Goal: Task Accomplishment & Management: Use online tool/utility

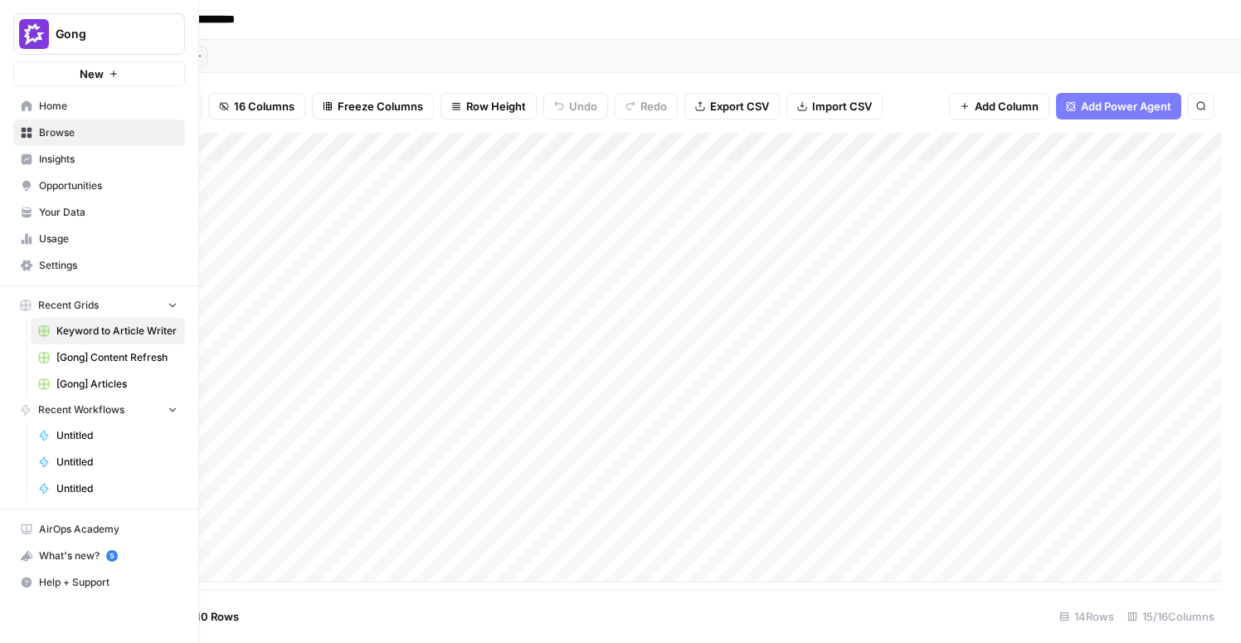
click at [105, 384] on span "[Gong] Articles" at bounding box center [116, 384] width 121 height 15
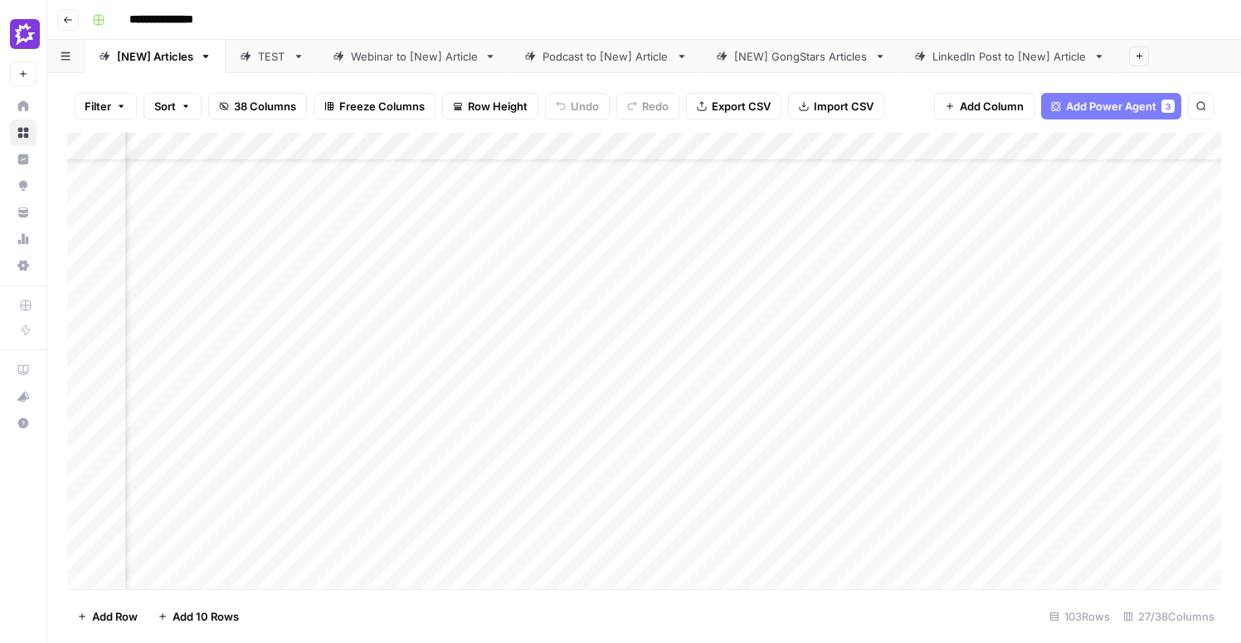
scroll to position [154, 2469]
click at [445, 456] on div "Add Column" at bounding box center [644, 361] width 1154 height 456
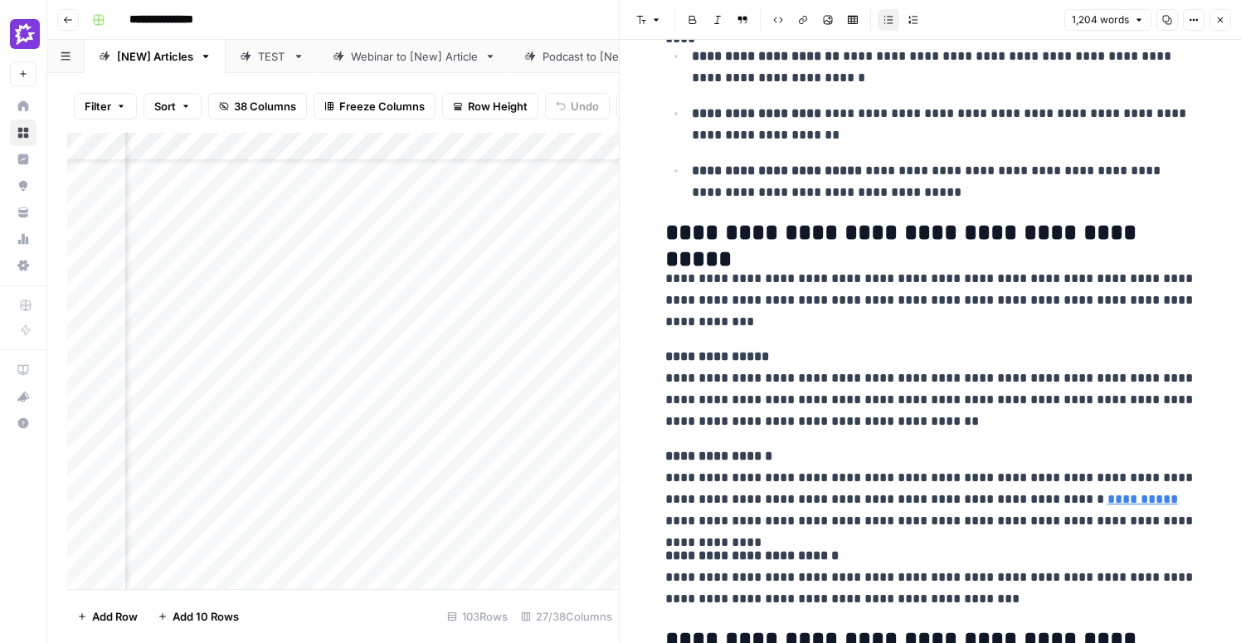
scroll to position [1703, 0]
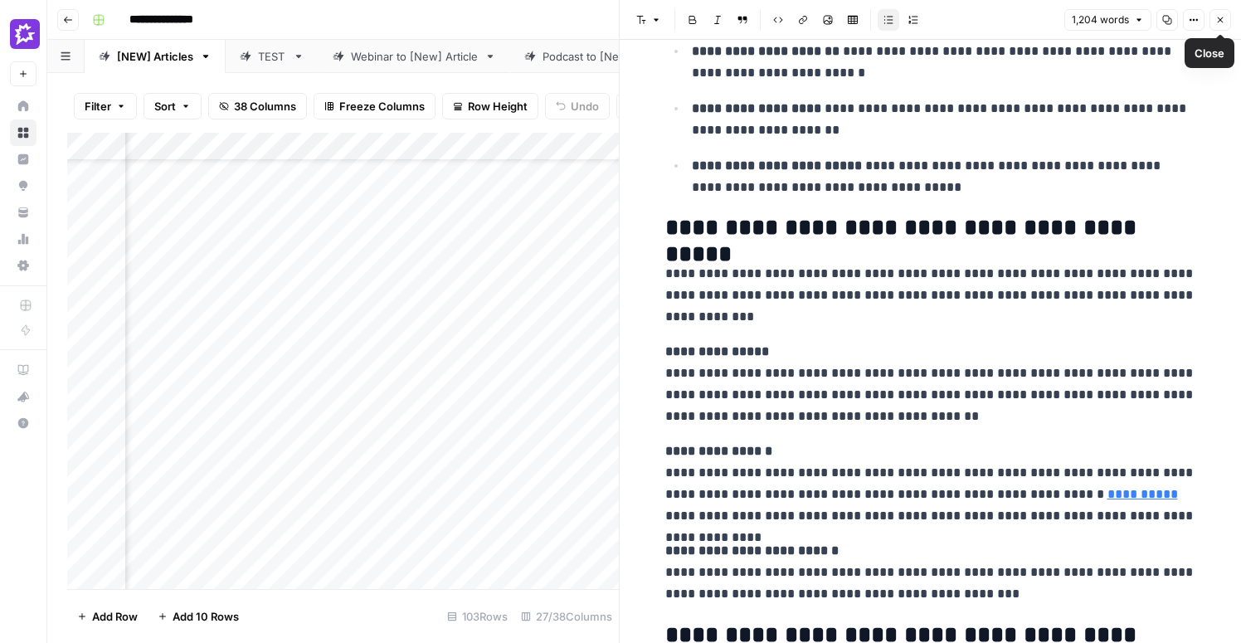
click at [1223, 21] on icon "button" at bounding box center [1220, 20] width 10 height 10
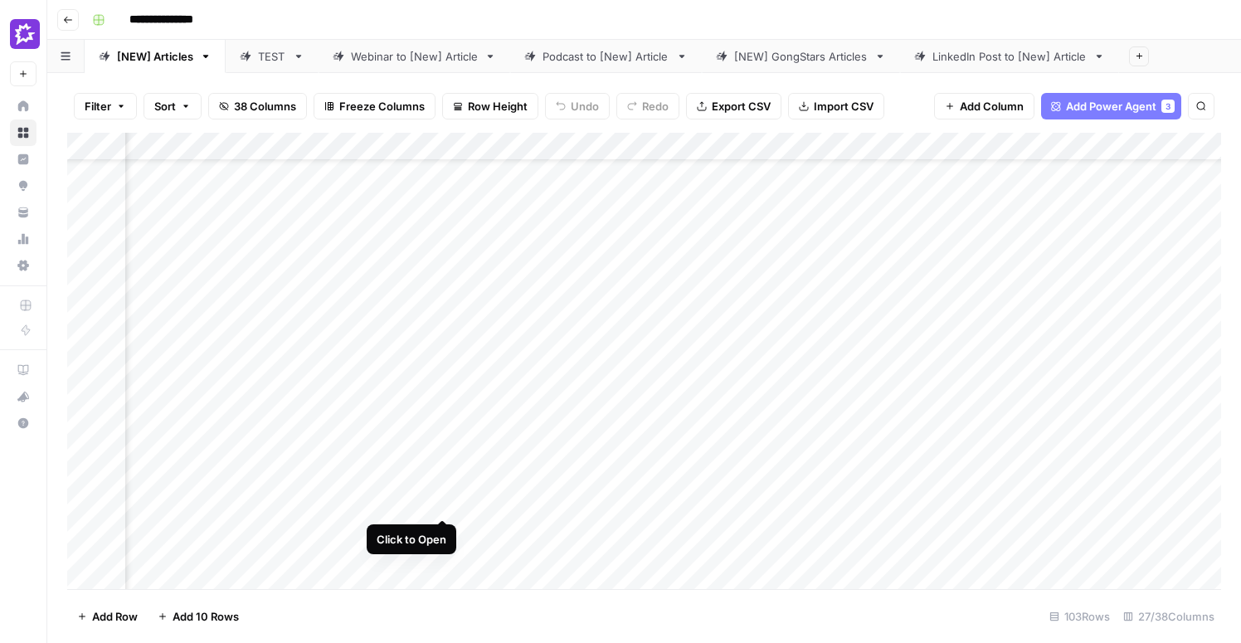
click at [444, 455] on div "Add Column" at bounding box center [644, 361] width 1154 height 456
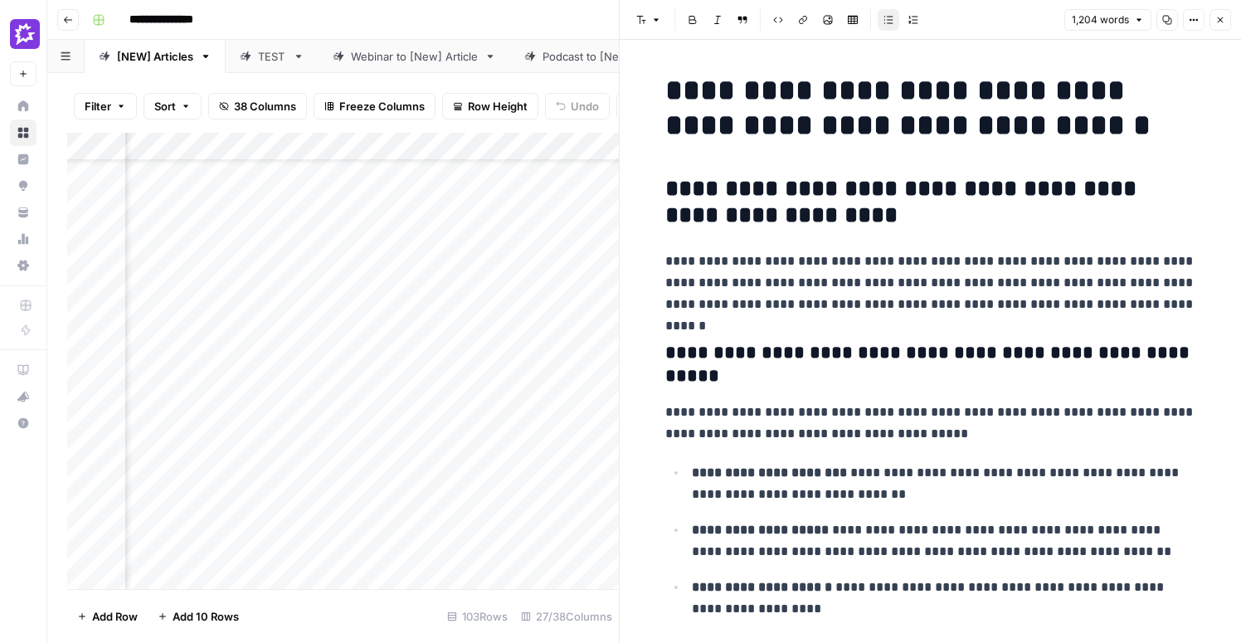
drag, startPoint x: 924, startPoint y: 372, endPoint x: 923, endPoint y: 351, distance: 20.8
click at [921, 369] on h3 "**********" at bounding box center [930, 365] width 531 height 46
click at [1224, 18] on icon "button" at bounding box center [1220, 20] width 10 height 10
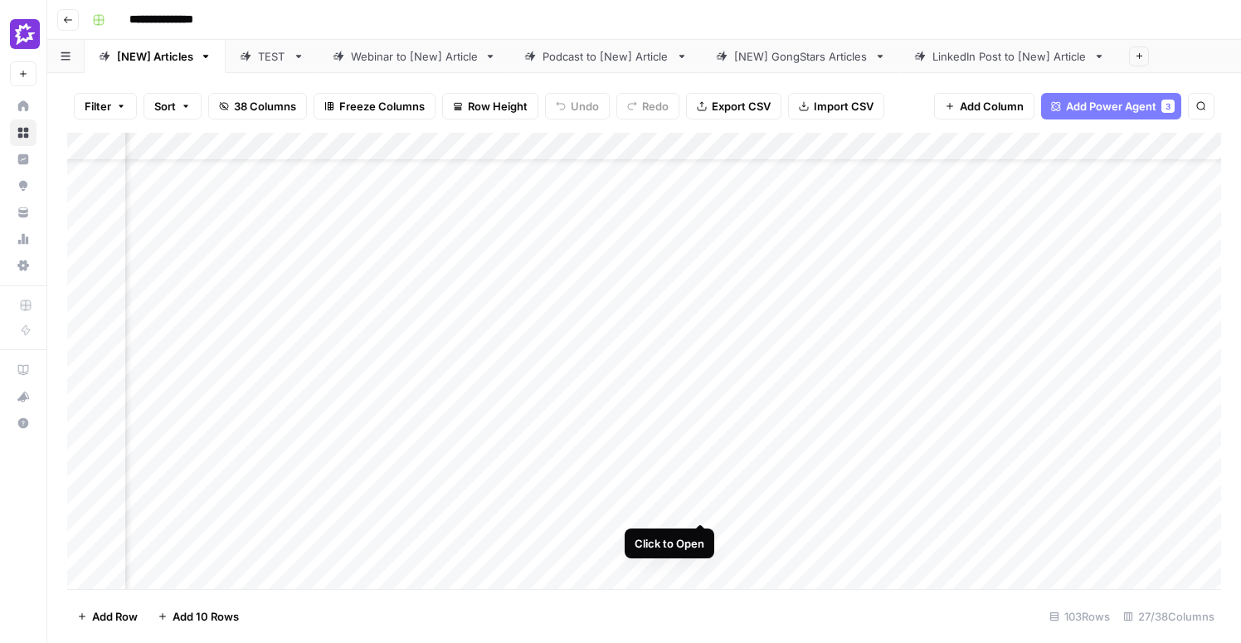
scroll to position [150, 2593]
click at [766, 460] on div "Add Column" at bounding box center [644, 361] width 1154 height 456
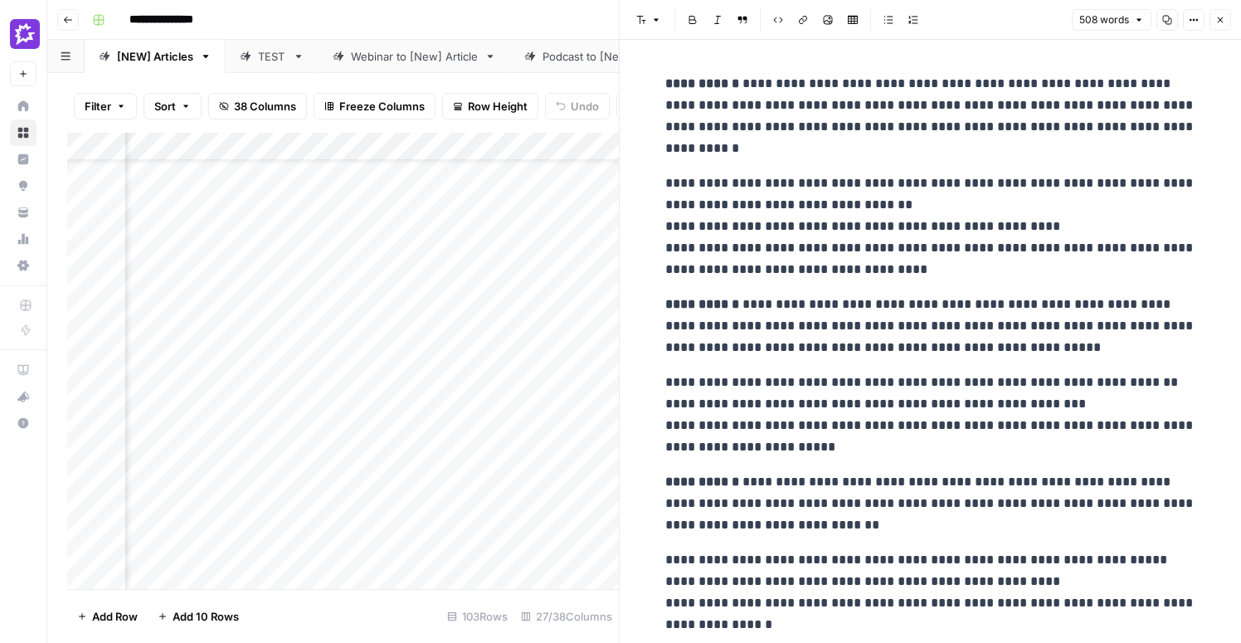
click at [1223, 27] on button "Close" at bounding box center [1220, 20] width 22 height 22
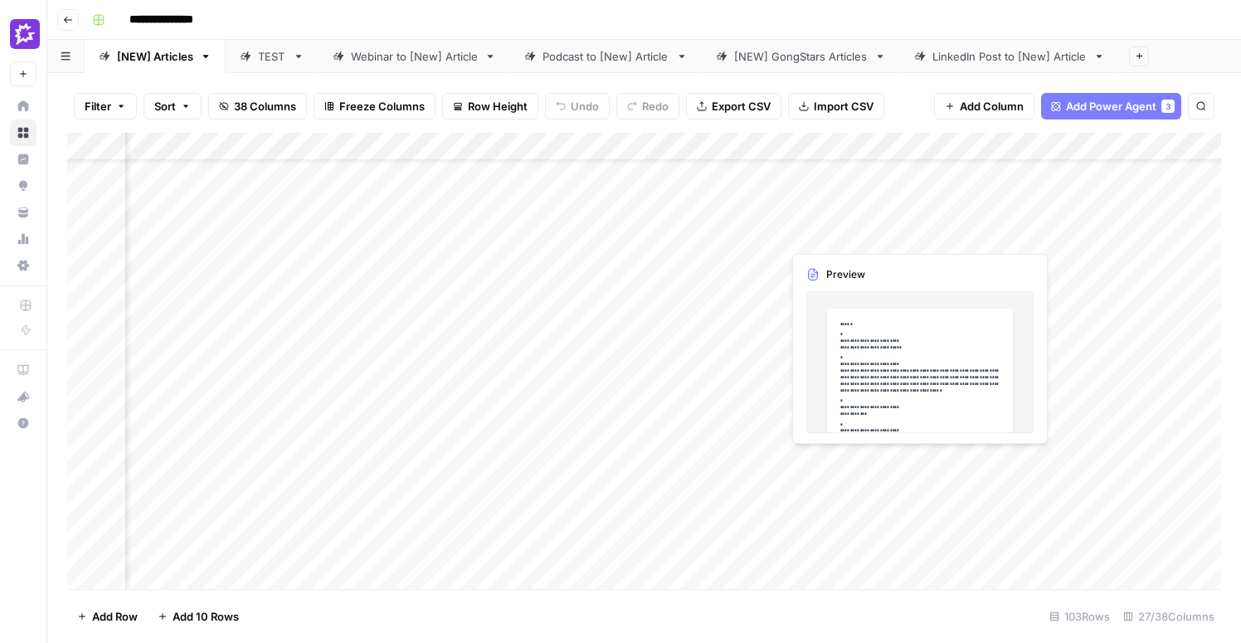
scroll to position [149, 2704]
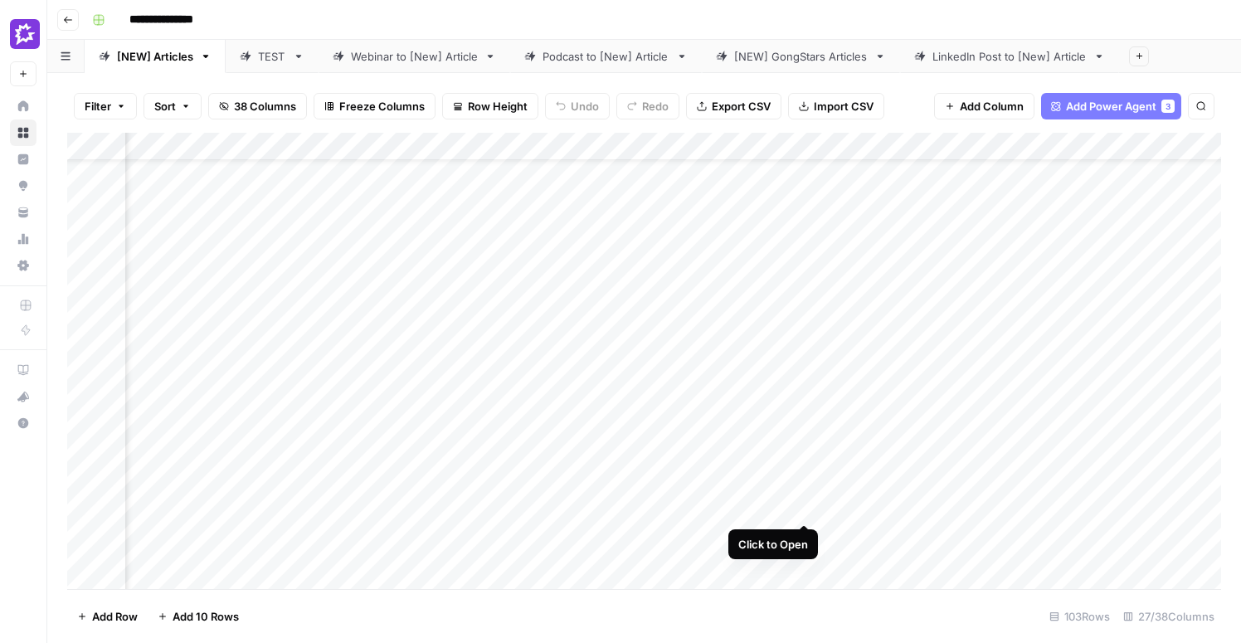
click at [806, 458] on div "Add Column" at bounding box center [644, 361] width 1154 height 456
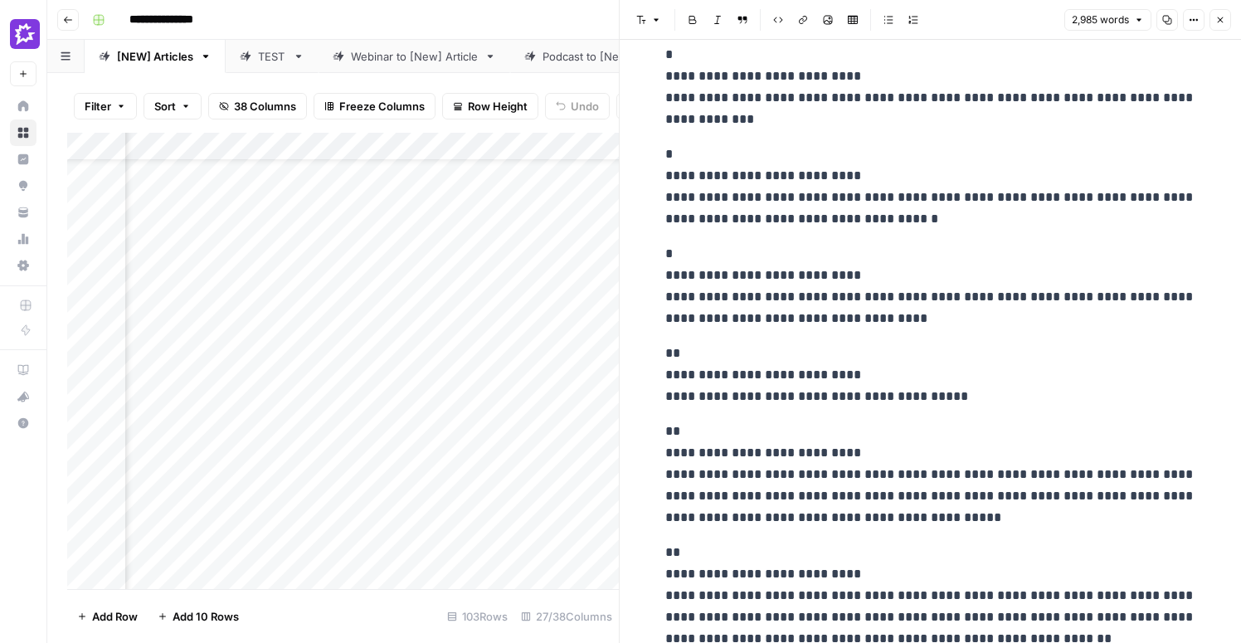
scroll to position [720, 0]
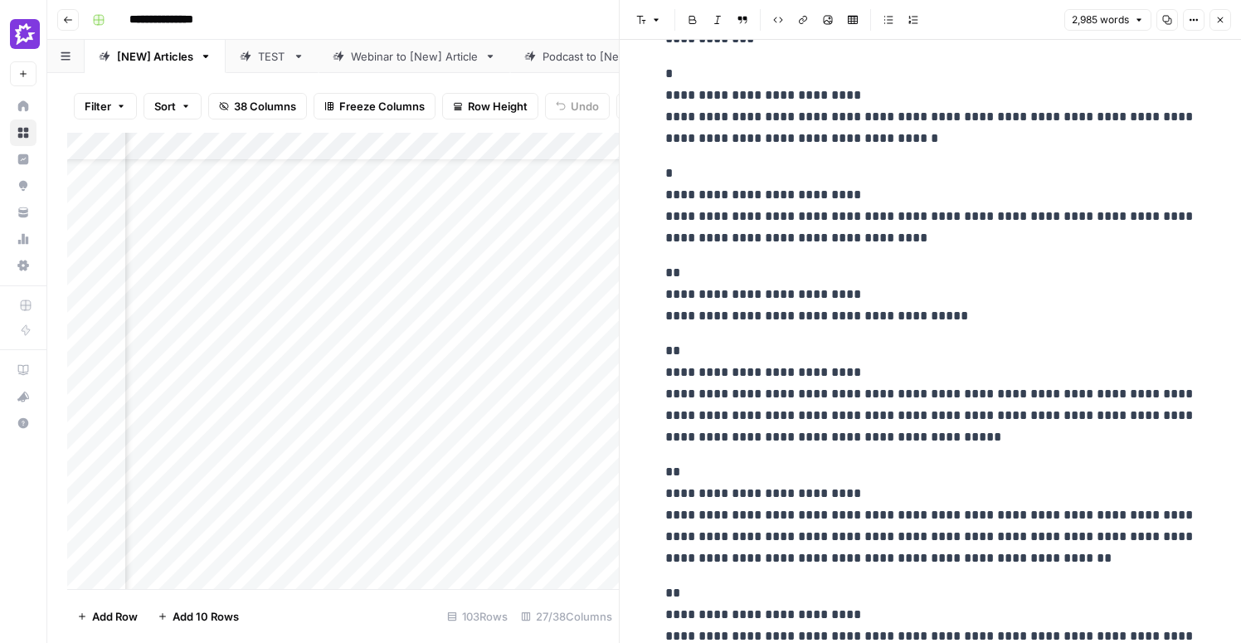
click at [1222, 17] on icon "button" at bounding box center [1220, 20] width 10 height 10
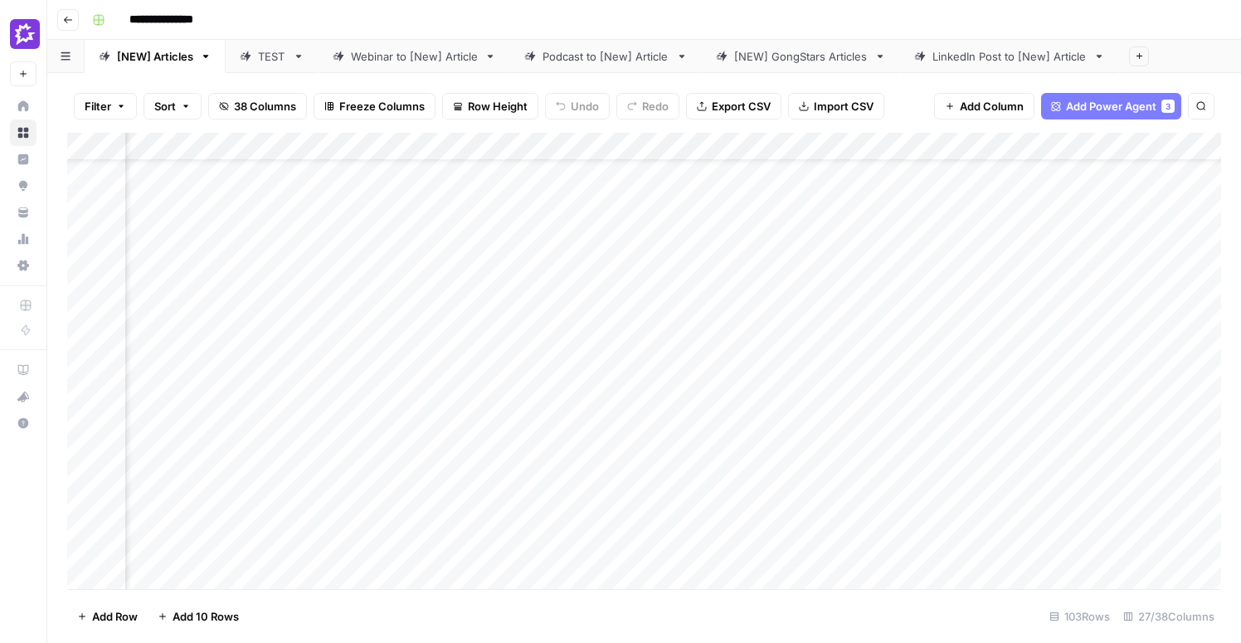
scroll to position [149, 2913]
click at [1023, 459] on div "Add Column" at bounding box center [644, 361] width 1154 height 456
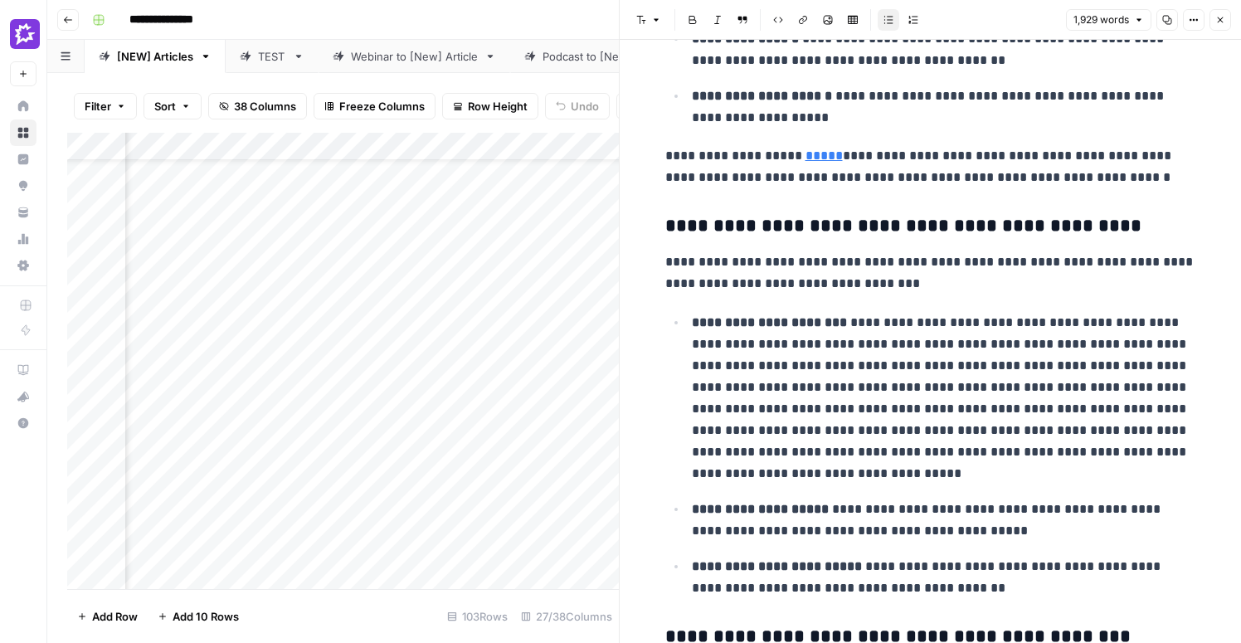
scroll to position [1434, 0]
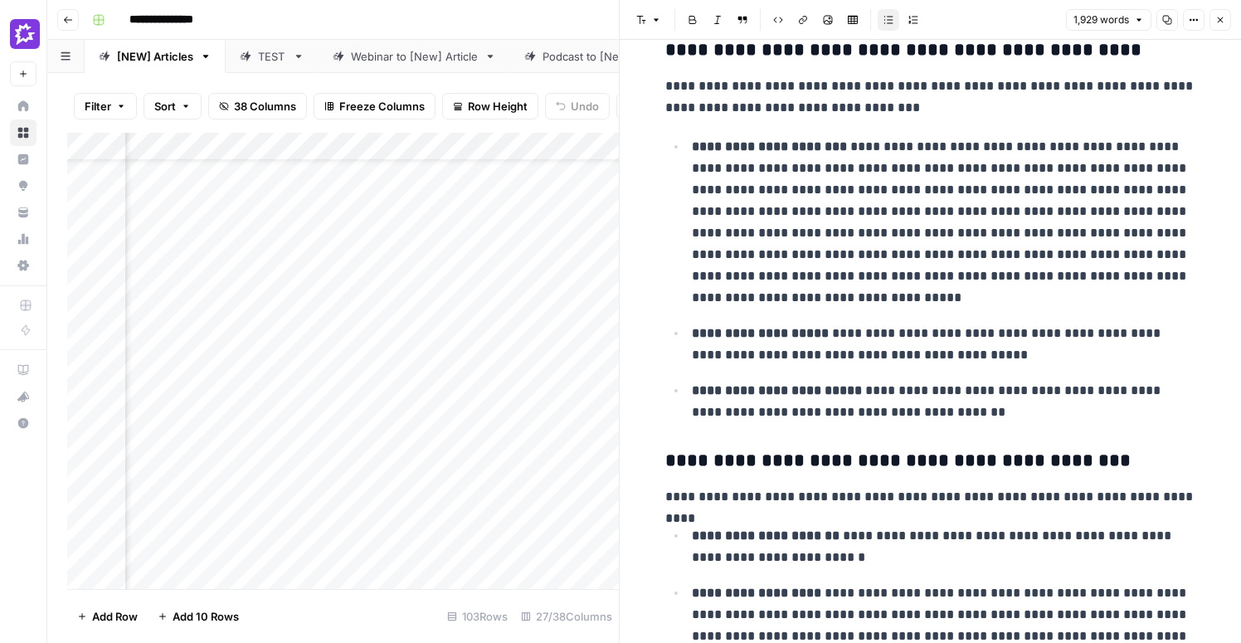
click at [1229, 17] on button "Close" at bounding box center [1220, 20] width 22 height 22
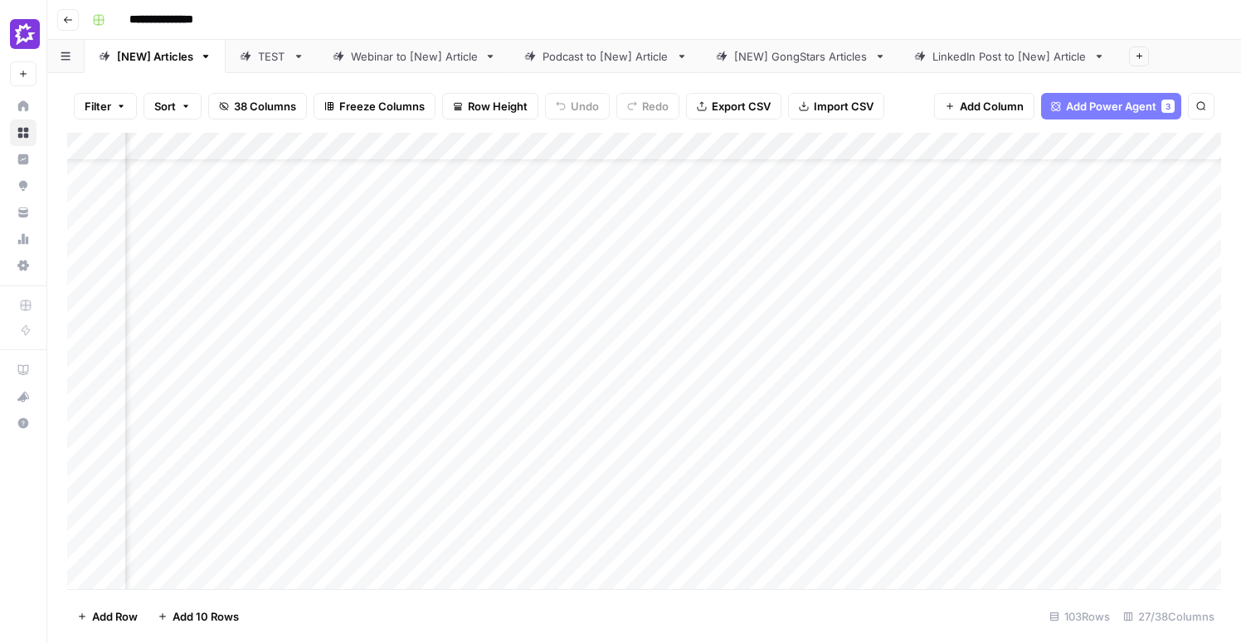
scroll to position [149, 3292]
click at [944, 461] on div "Add Column" at bounding box center [644, 361] width 1154 height 456
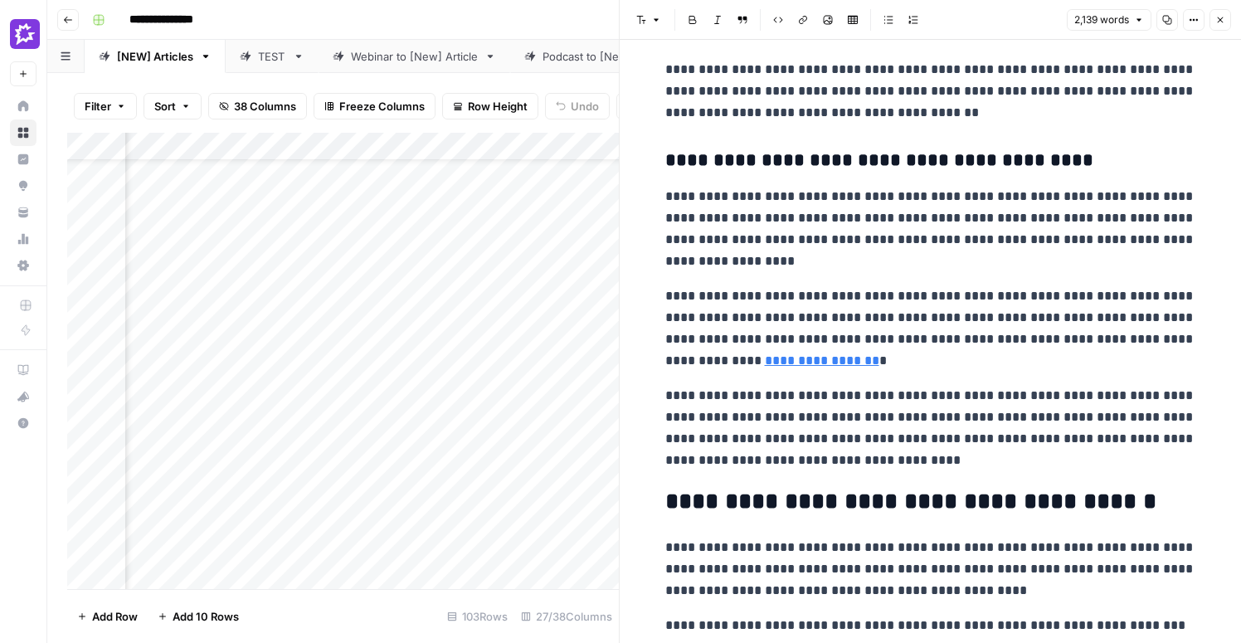
scroll to position [2137, 0]
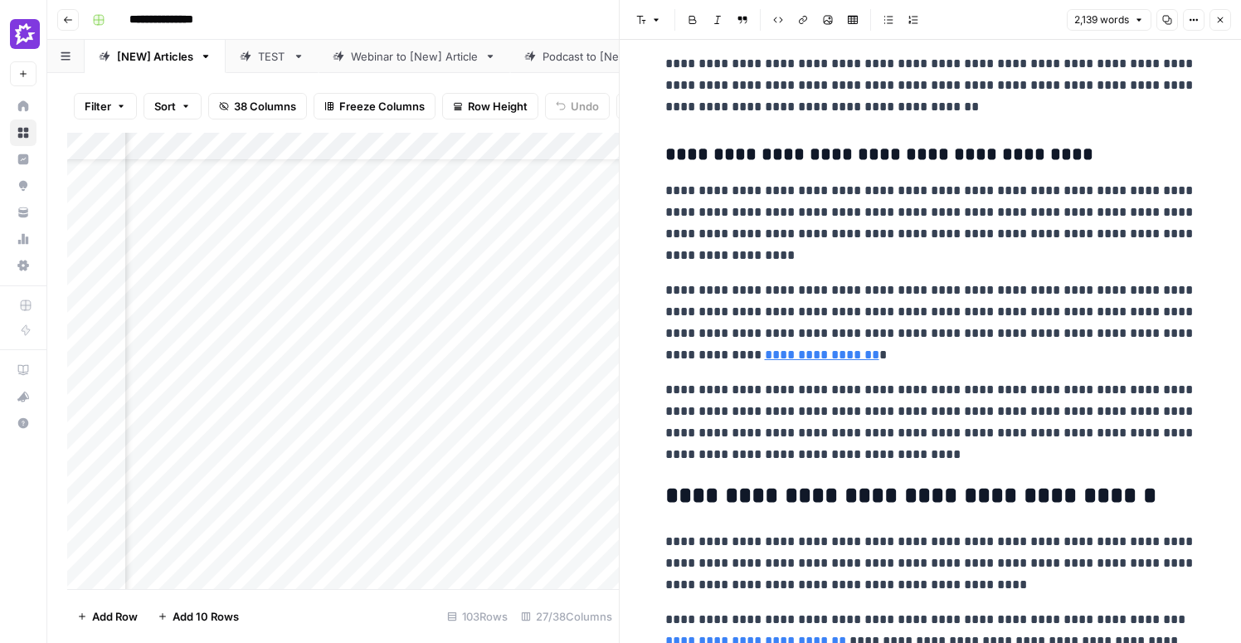
click at [1219, 25] on button "Close" at bounding box center [1220, 20] width 22 height 22
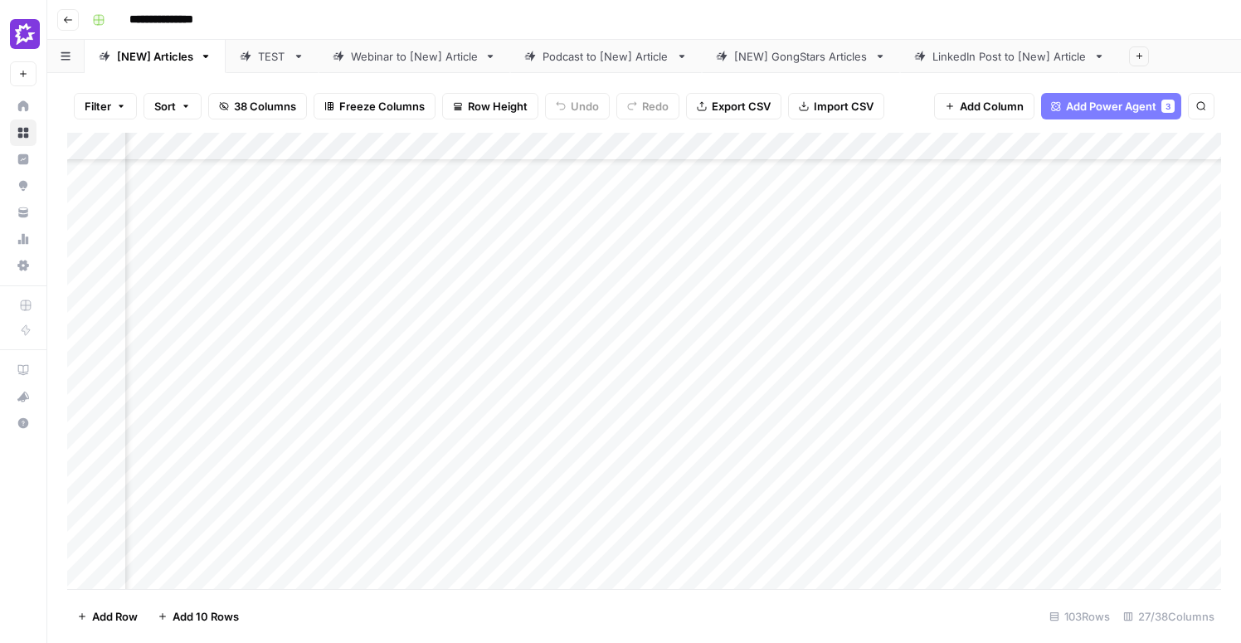
scroll to position [146, 410]
click at [529, 411] on div "Add Column" at bounding box center [644, 361] width 1154 height 456
click at [510, 406] on div "Add Column" at bounding box center [644, 361] width 1154 height 456
click at [510, 406] on body "**********" at bounding box center [620, 321] width 1241 height 643
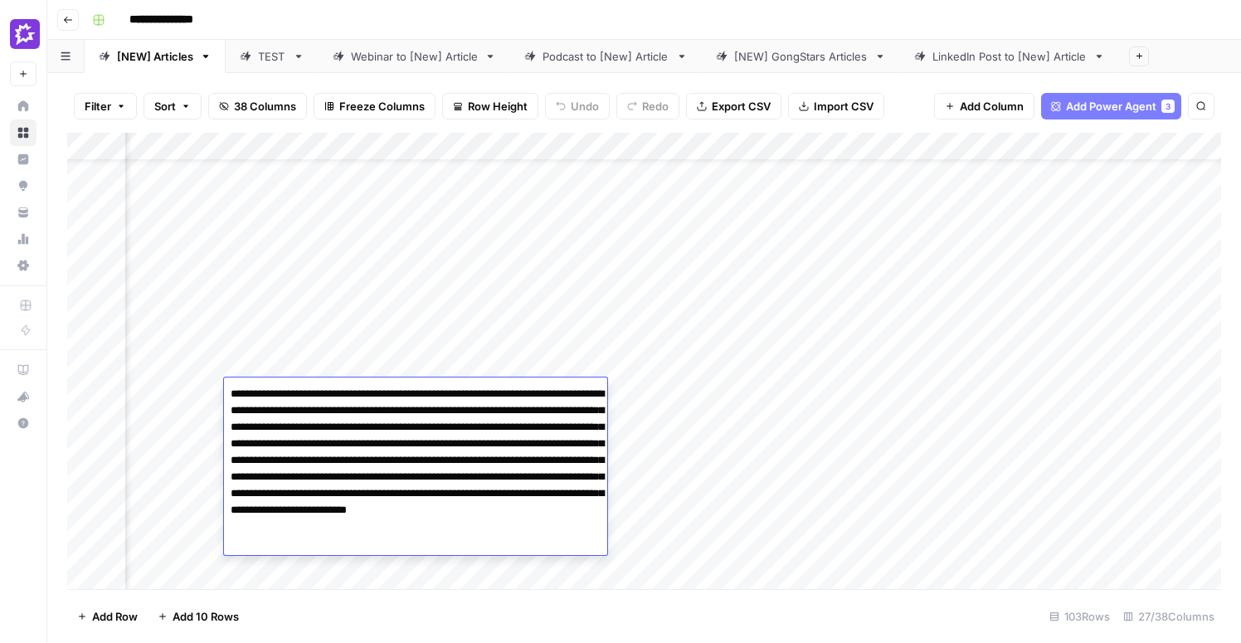
drag, startPoint x: 269, startPoint y: 428, endPoint x: 518, endPoint y: 447, distance: 250.4
click at [518, 447] on textarea "**********" at bounding box center [415, 468] width 383 height 173
click at [986, 426] on div "Add Column" at bounding box center [644, 361] width 1154 height 456
